Goal: Book appointment/travel/reservation

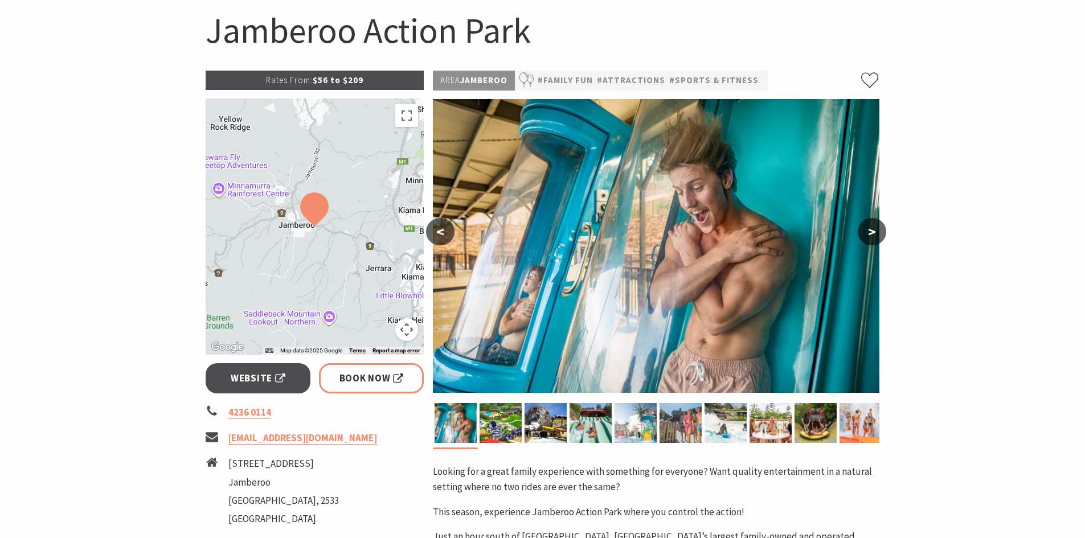
scroll to position [114, 0]
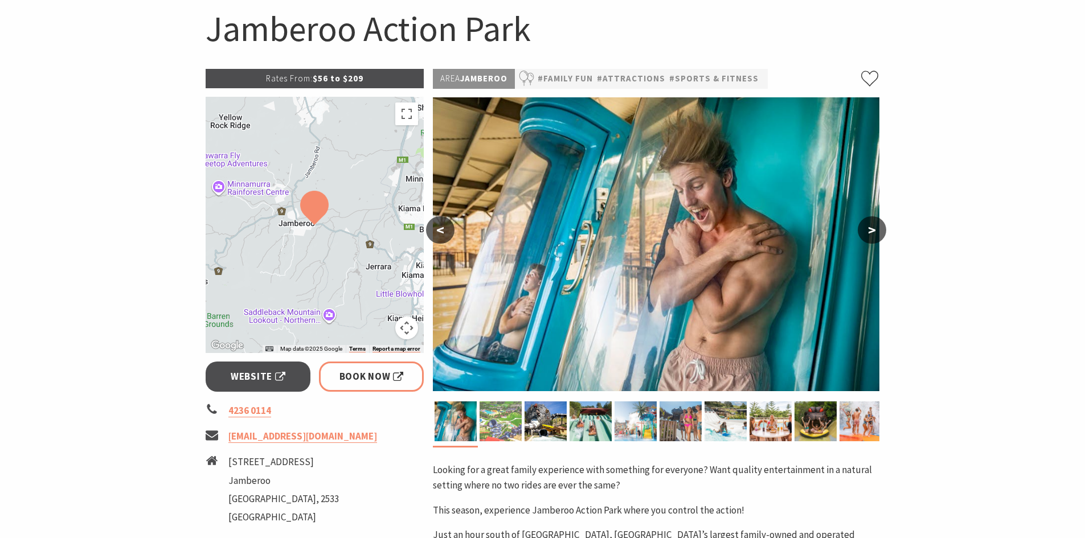
click at [503, 421] on img at bounding box center [500, 421] width 42 height 40
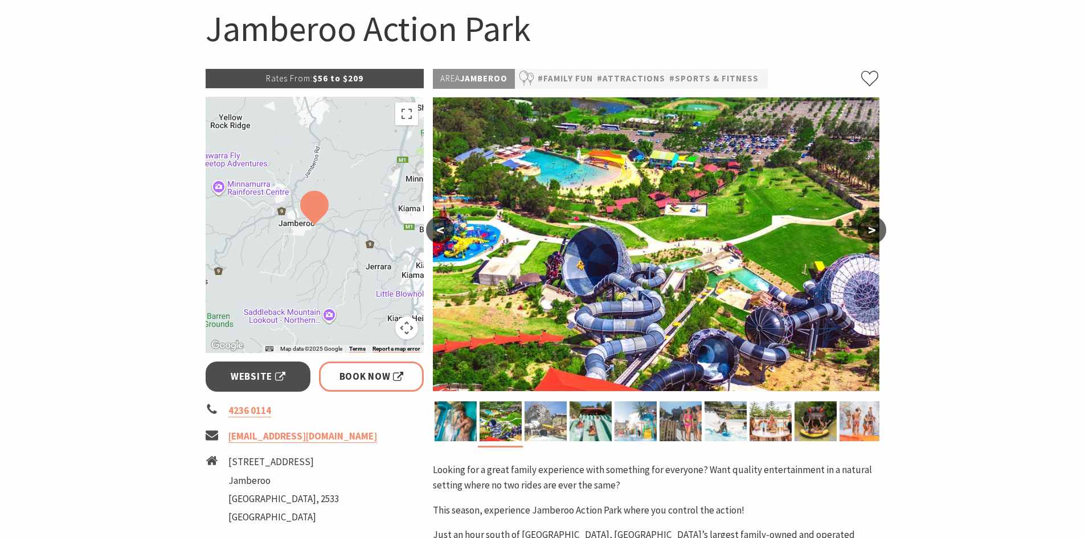
click at [536, 419] on img at bounding box center [545, 421] width 42 height 40
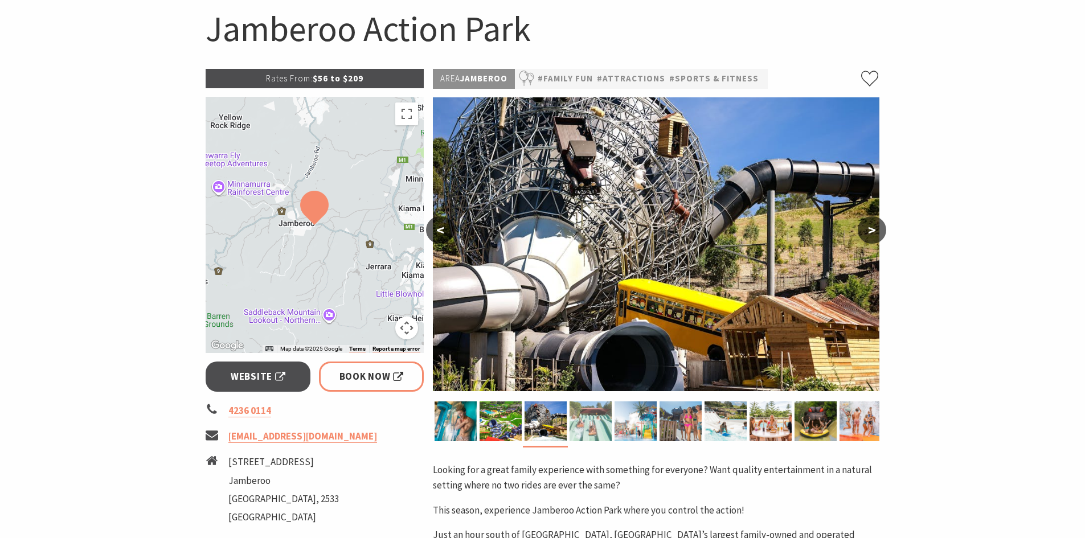
click at [600, 417] on img at bounding box center [590, 421] width 42 height 40
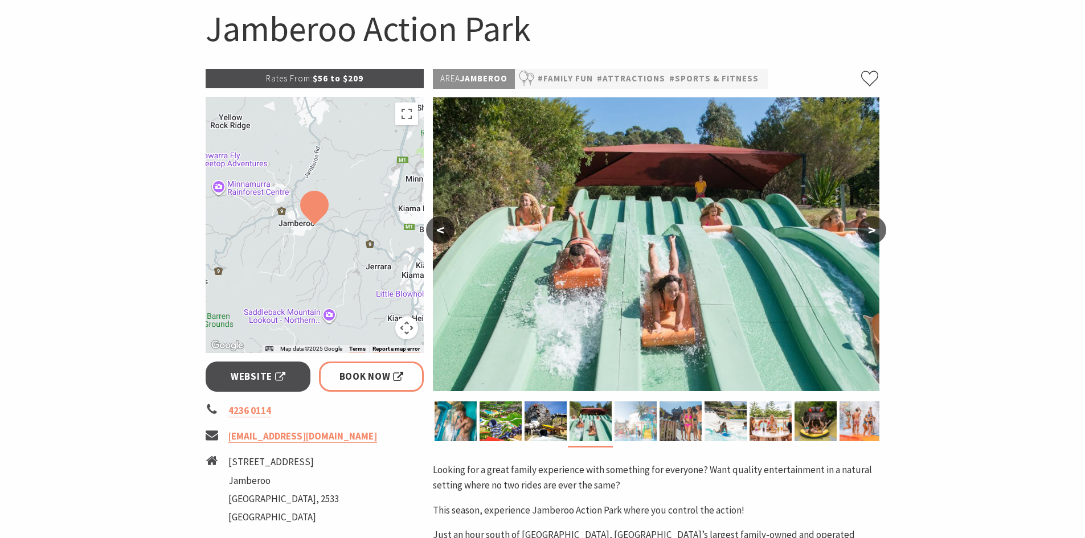
click at [638, 419] on img at bounding box center [635, 421] width 42 height 40
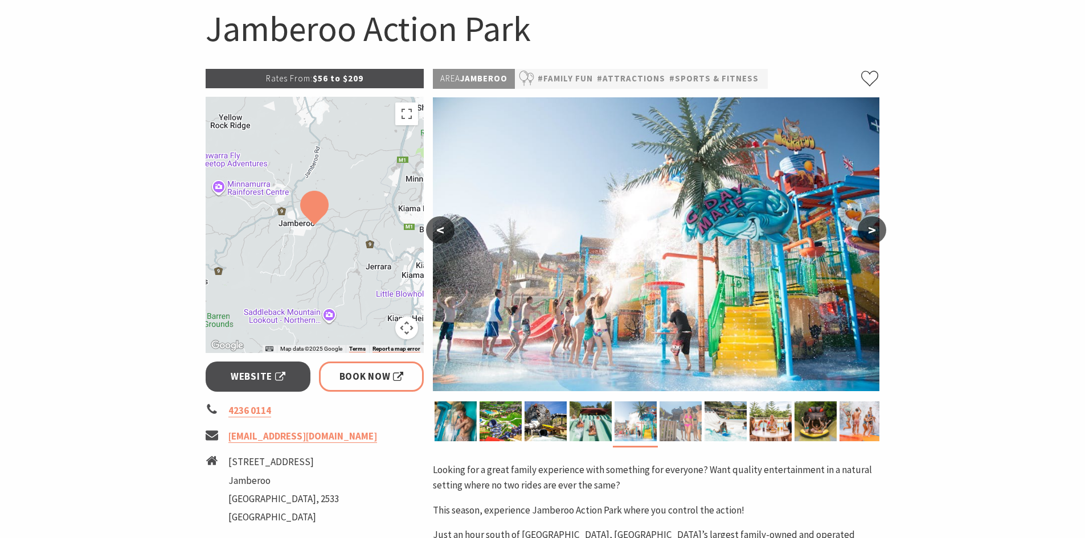
click at [676, 419] on img at bounding box center [680, 421] width 42 height 40
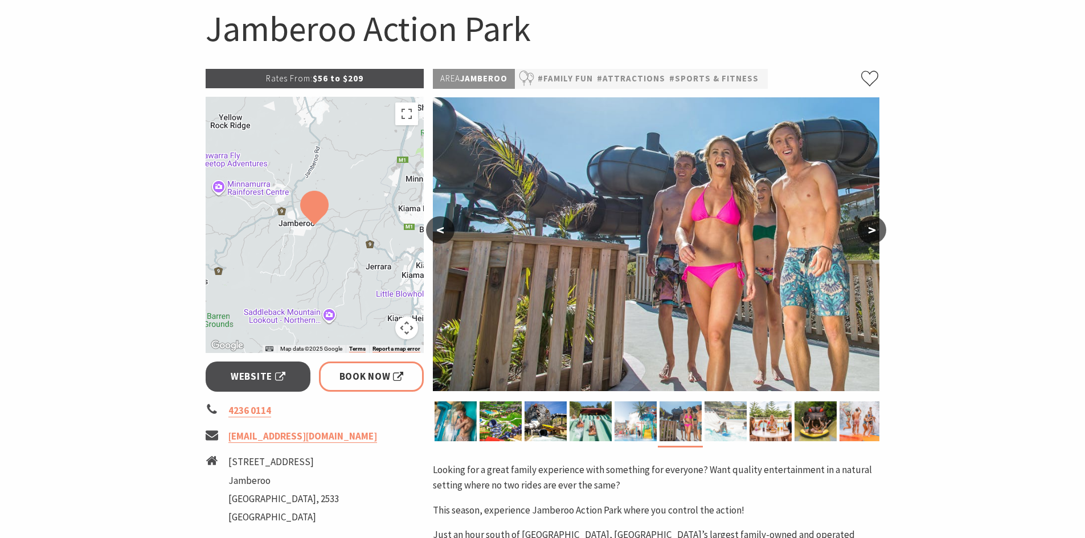
click at [711, 416] on img at bounding box center [725, 421] width 42 height 40
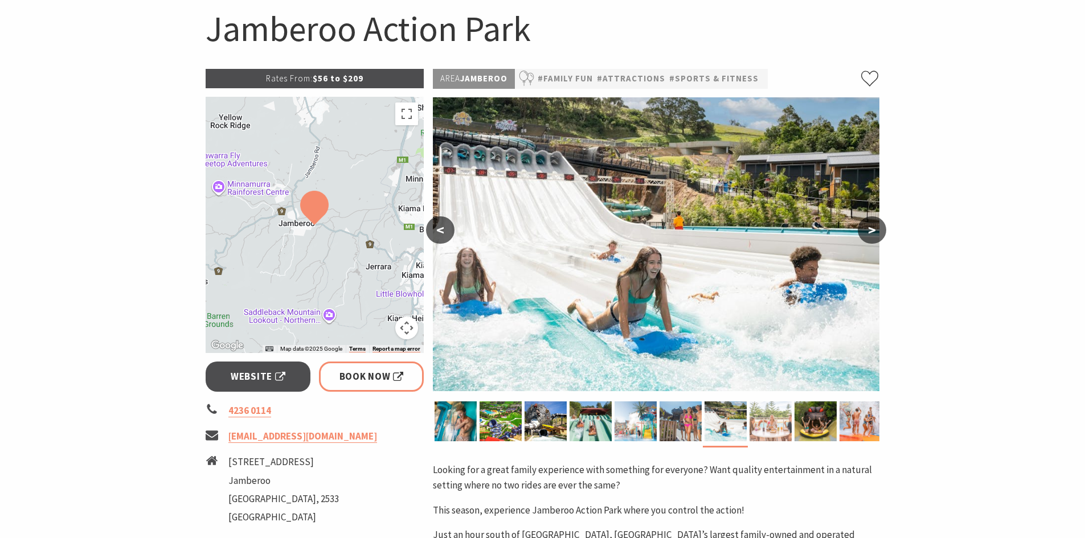
click at [780, 422] on img at bounding box center [770, 421] width 42 height 40
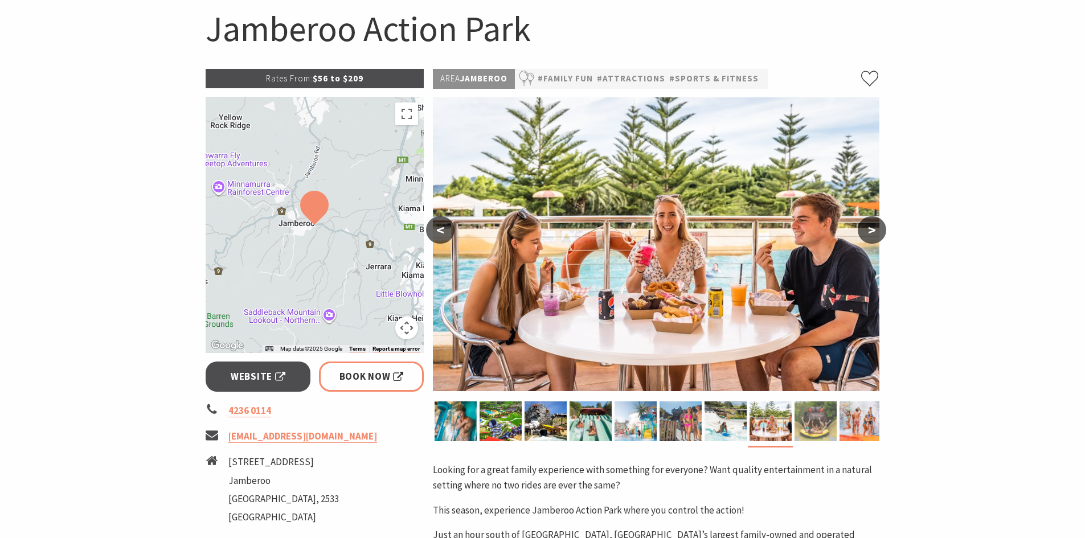
click at [811, 425] on img at bounding box center [815, 421] width 42 height 40
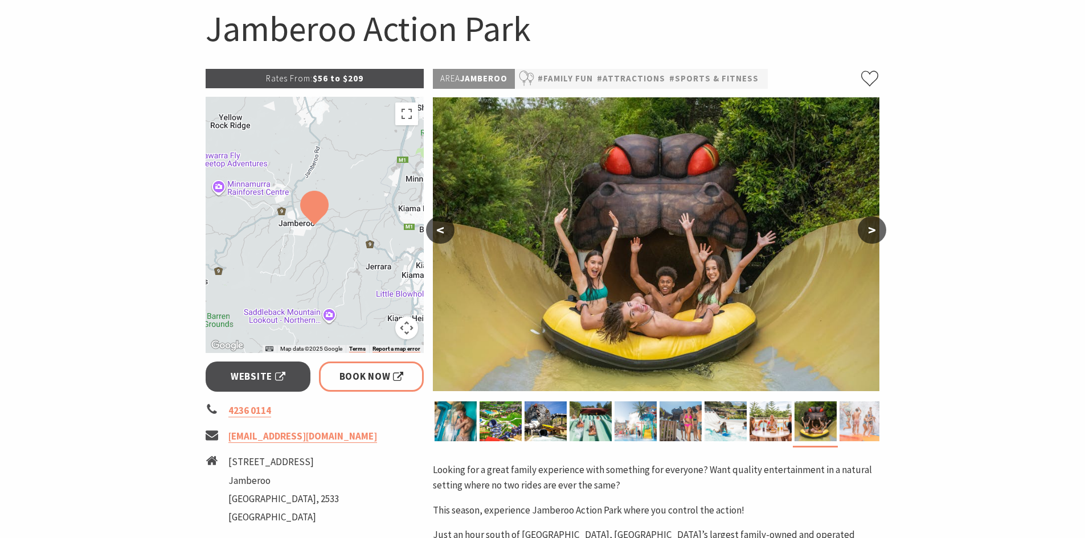
click at [858, 432] on img at bounding box center [860, 421] width 42 height 40
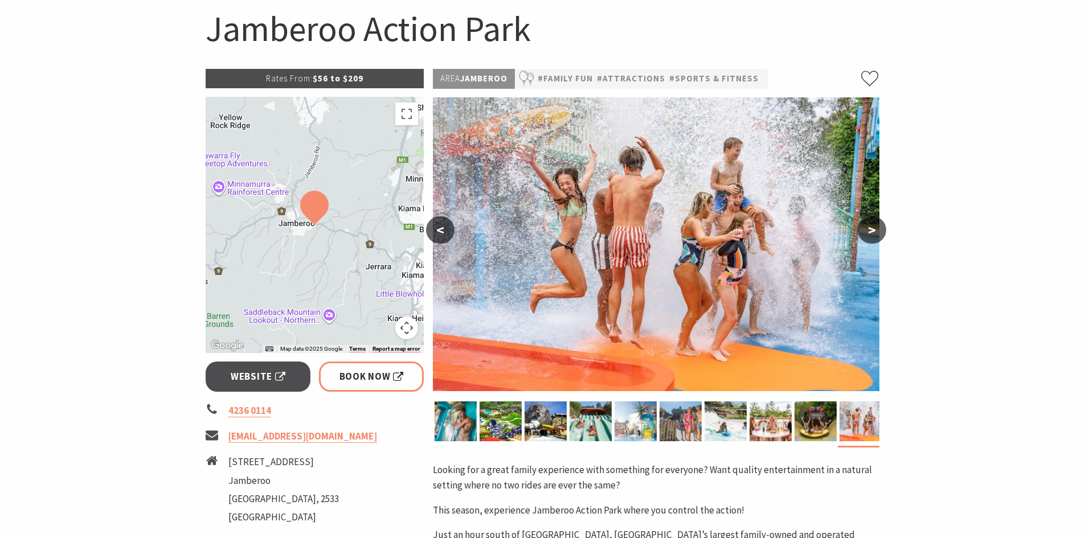
click at [876, 232] on button ">" at bounding box center [872, 229] width 28 height 27
click at [875, 225] on button ">" at bounding box center [872, 229] width 28 height 27
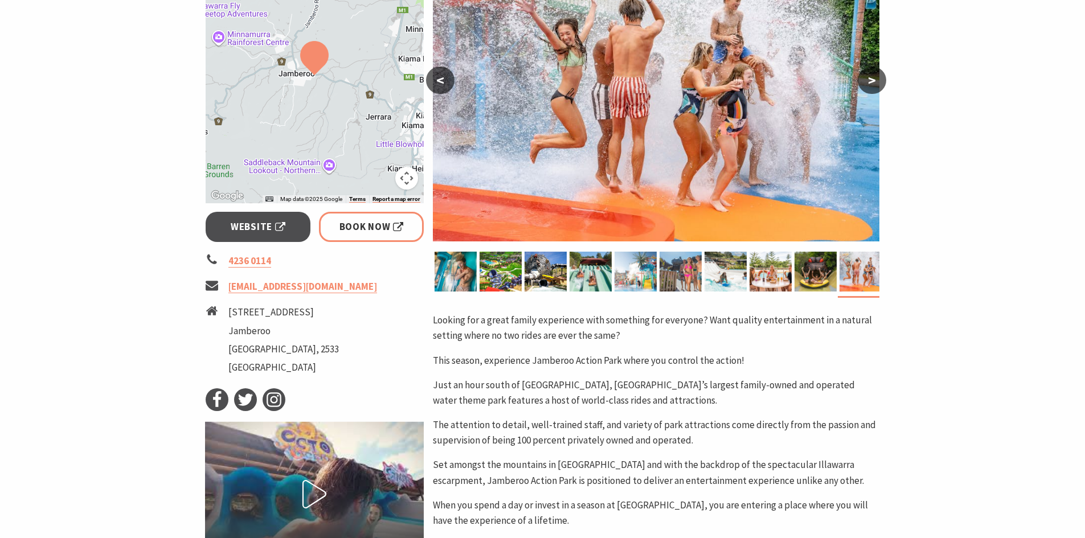
scroll to position [0, 0]
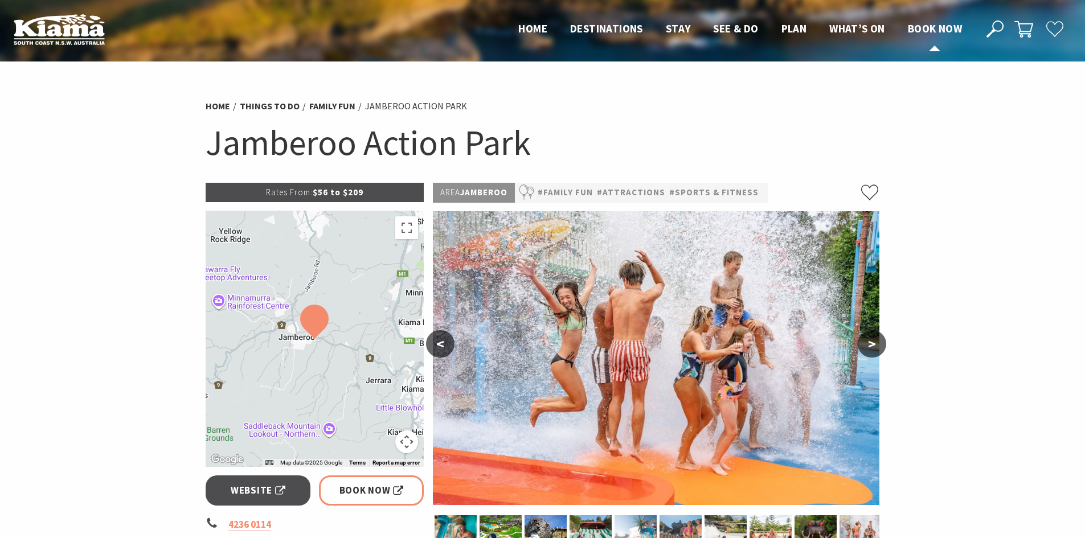
click at [934, 25] on span "Book now" at bounding box center [935, 29] width 54 height 14
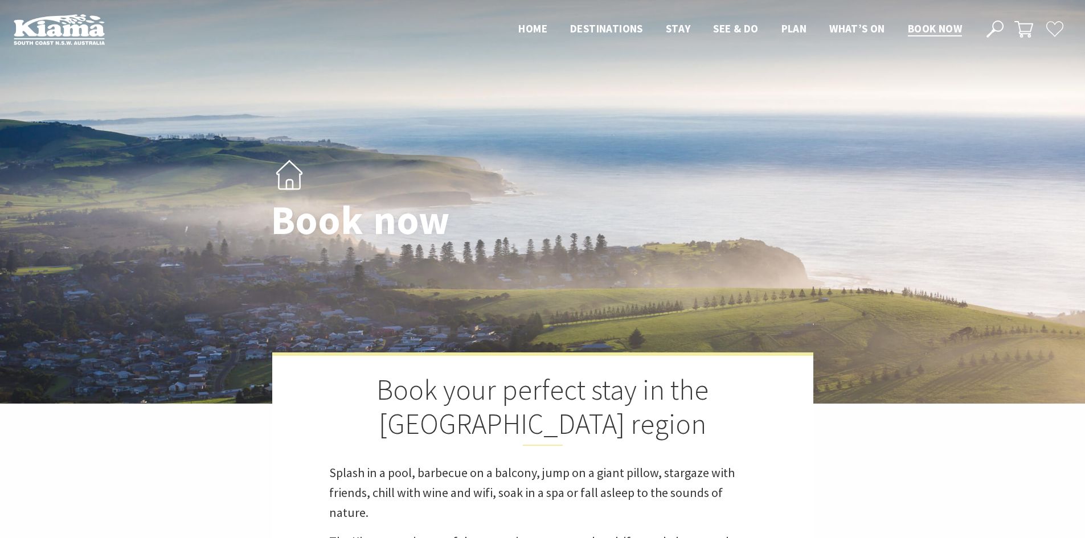
select select "3"
select select "2"
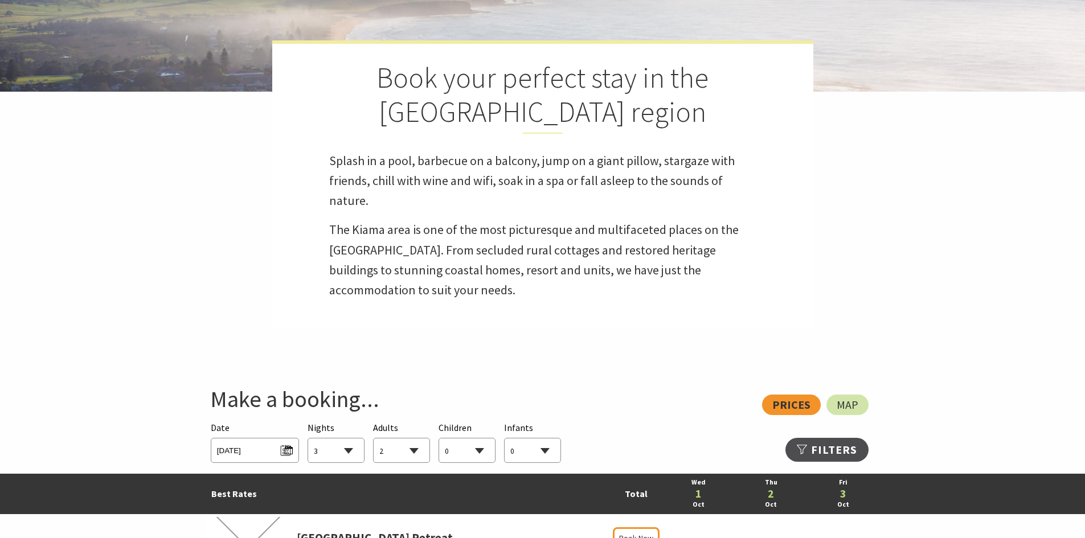
scroll to position [342, 0]
